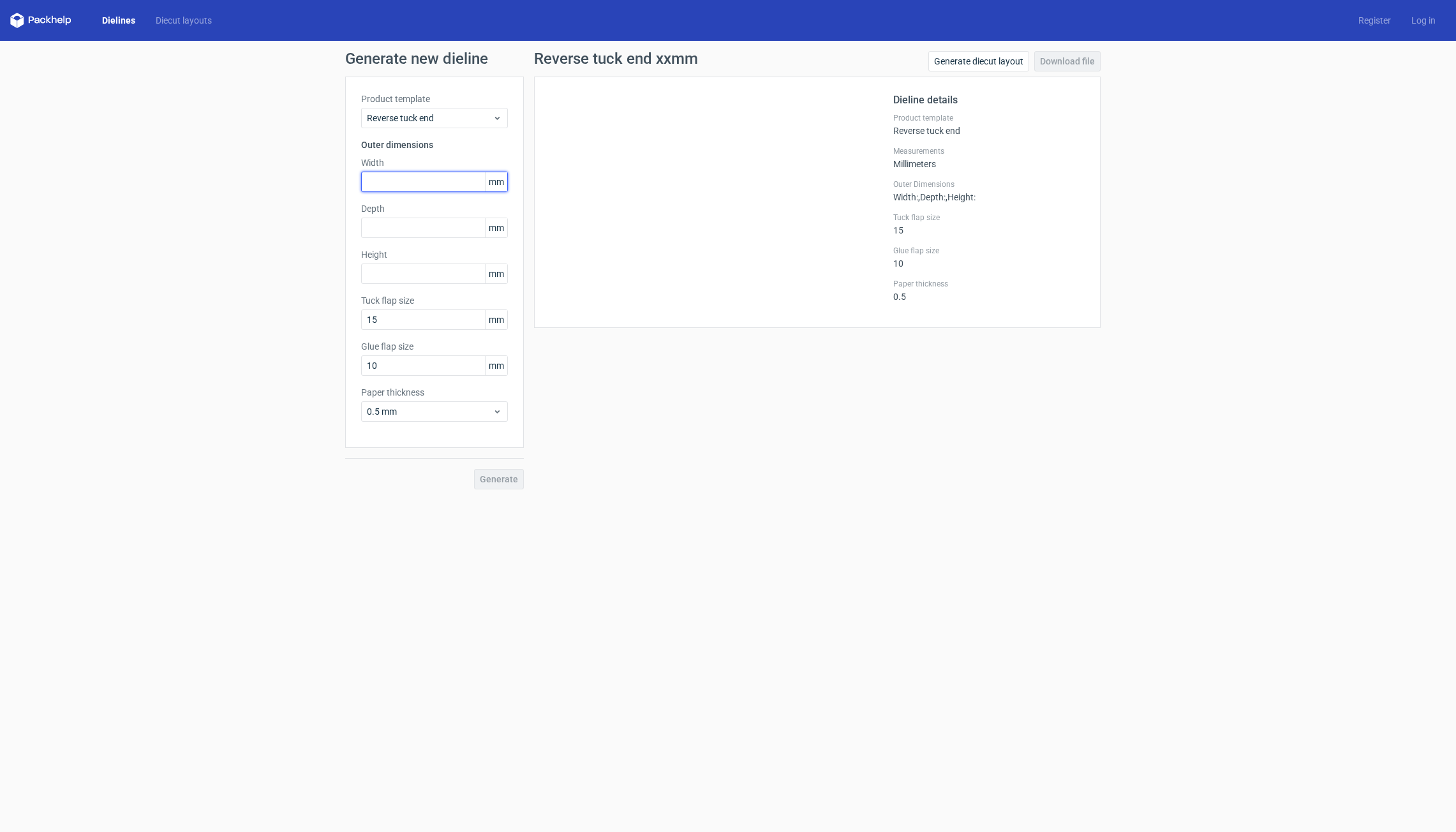
click at [403, 184] on input "text" at bounding box center [435, 181] width 147 height 20
type input "63"
click at [398, 226] on input "text" at bounding box center [435, 228] width 147 height 20
type input "63"
click at [409, 274] on input "text" at bounding box center [435, 274] width 147 height 20
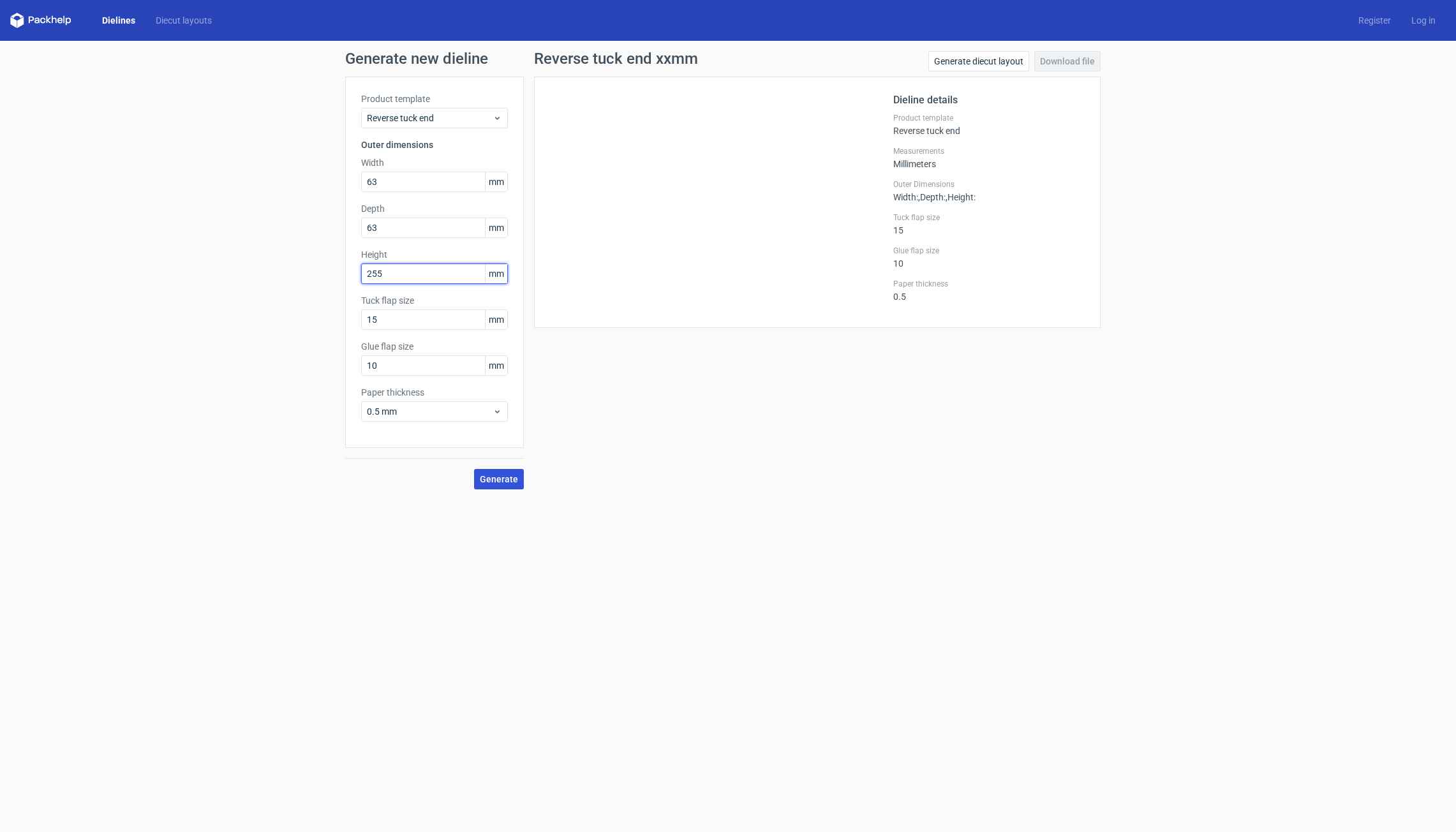
type input "255"
click at [496, 478] on span "Generate" at bounding box center [499, 479] width 38 height 9
click at [1066, 60] on link "Download file" at bounding box center [1068, 61] width 67 height 20
